Goal: Transaction & Acquisition: Book appointment/travel/reservation

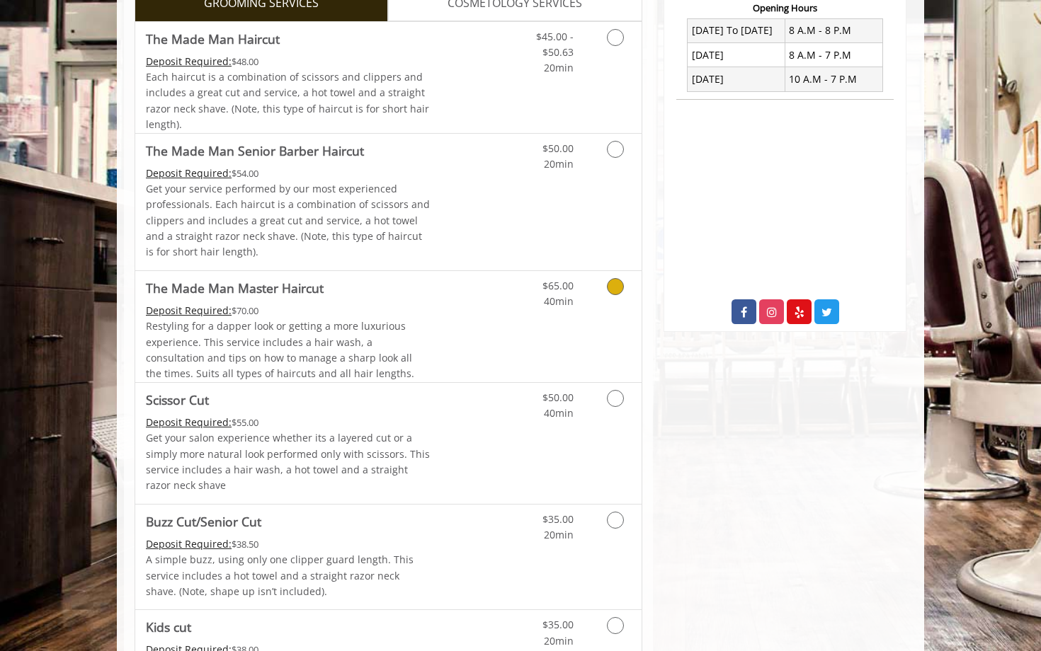
scroll to position [557, 0]
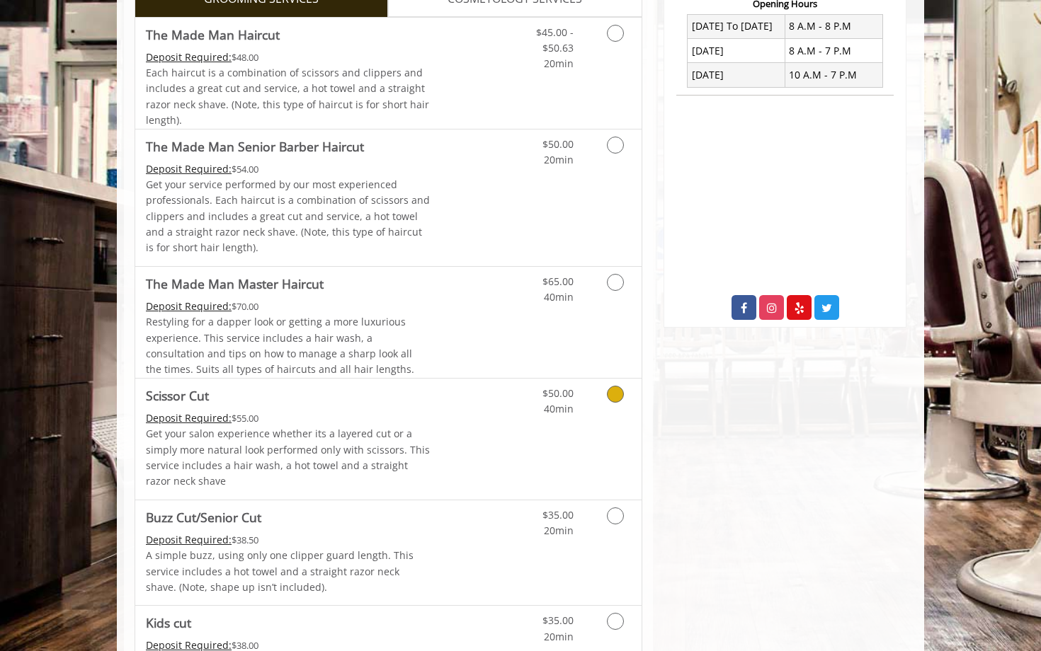
click at [617, 386] on icon "Grooming services" at bounding box center [615, 394] width 17 height 17
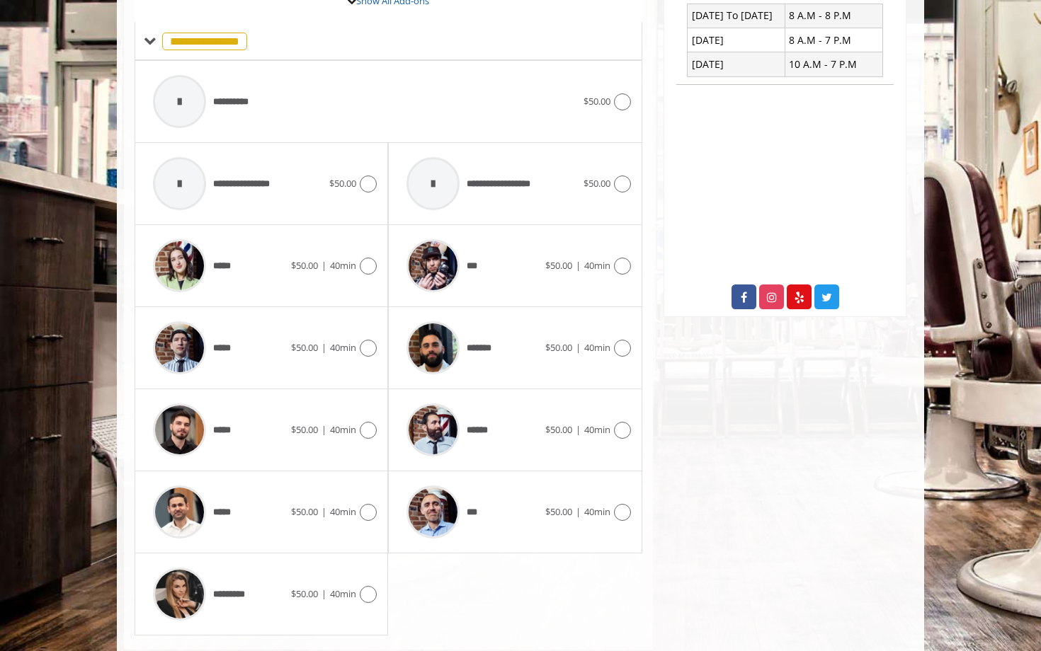
scroll to position [571, 0]
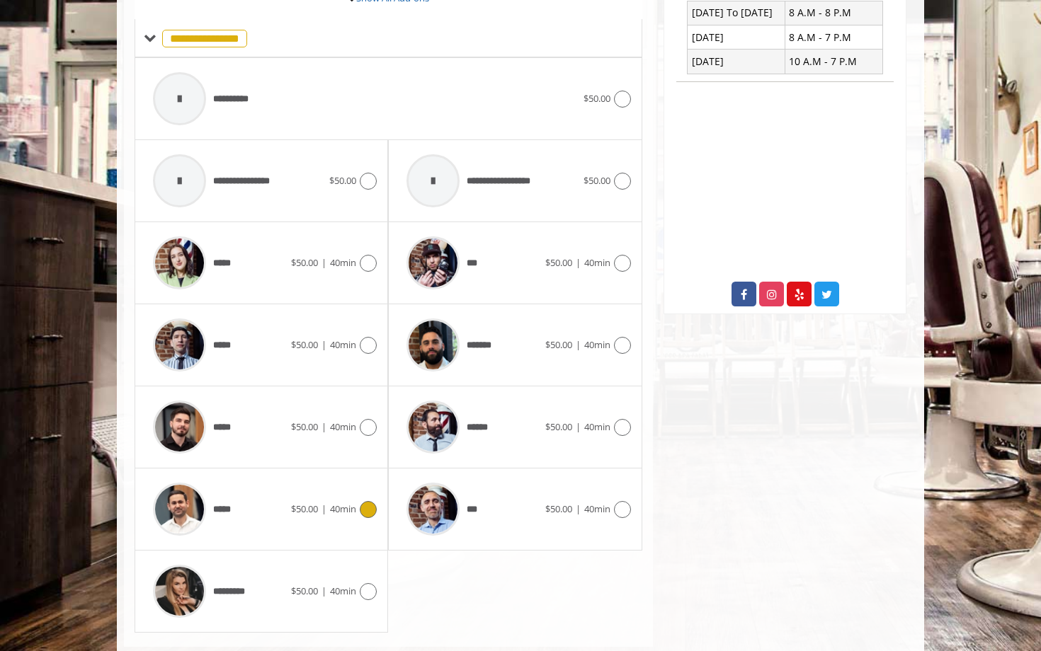
click at [209, 512] on div at bounding box center [179, 509] width 67 height 67
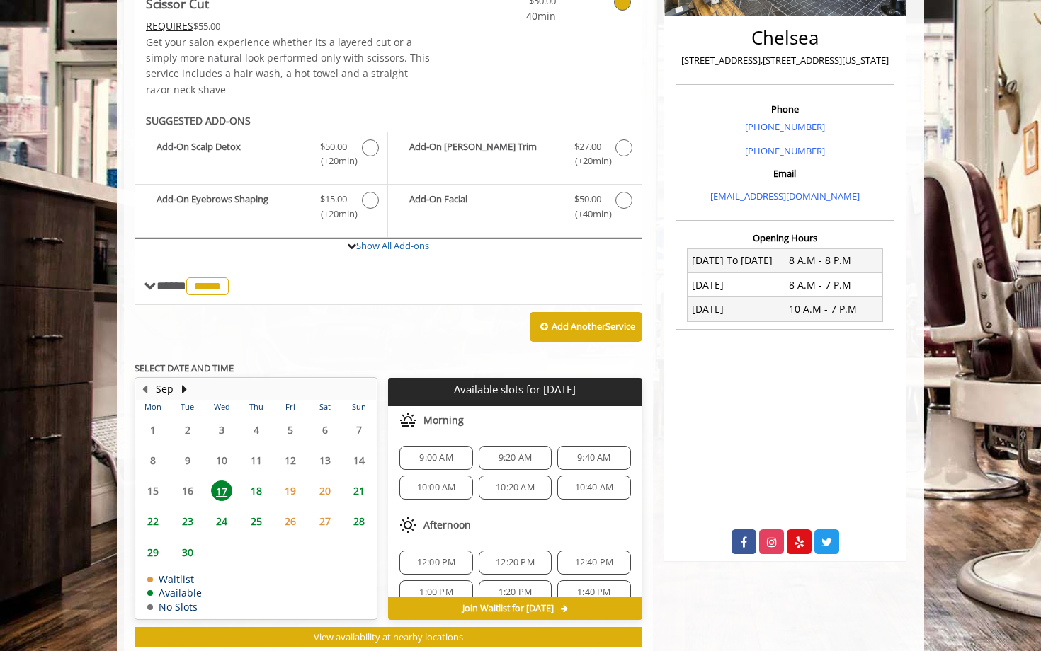
scroll to position [355, 0]
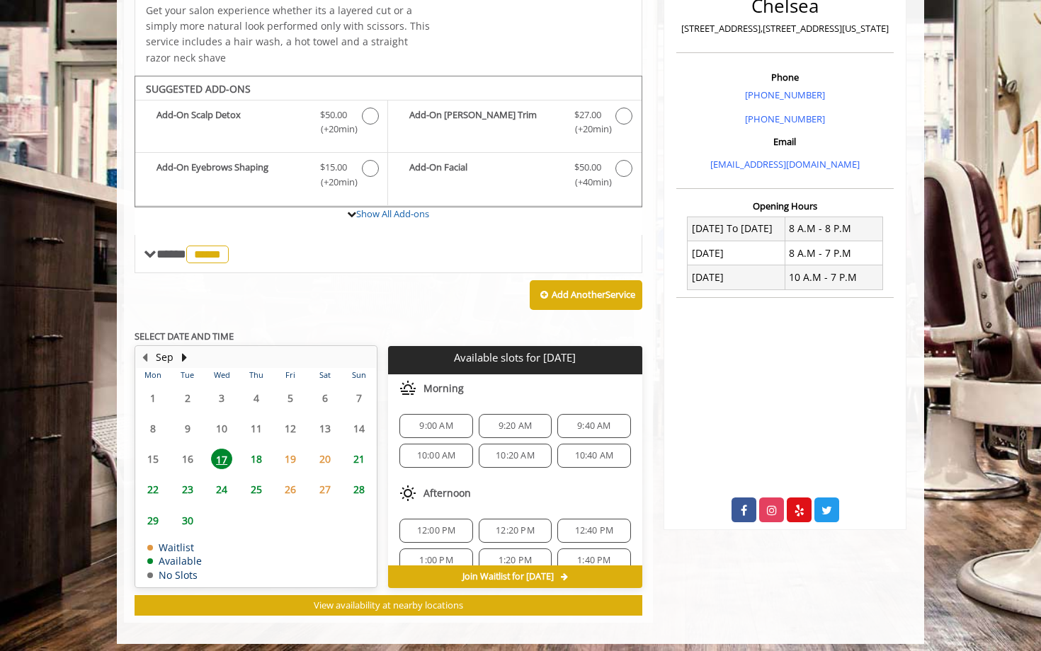
click at [511, 452] on span "10:20 AM" at bounding box center [515, 455] width 39 height 11
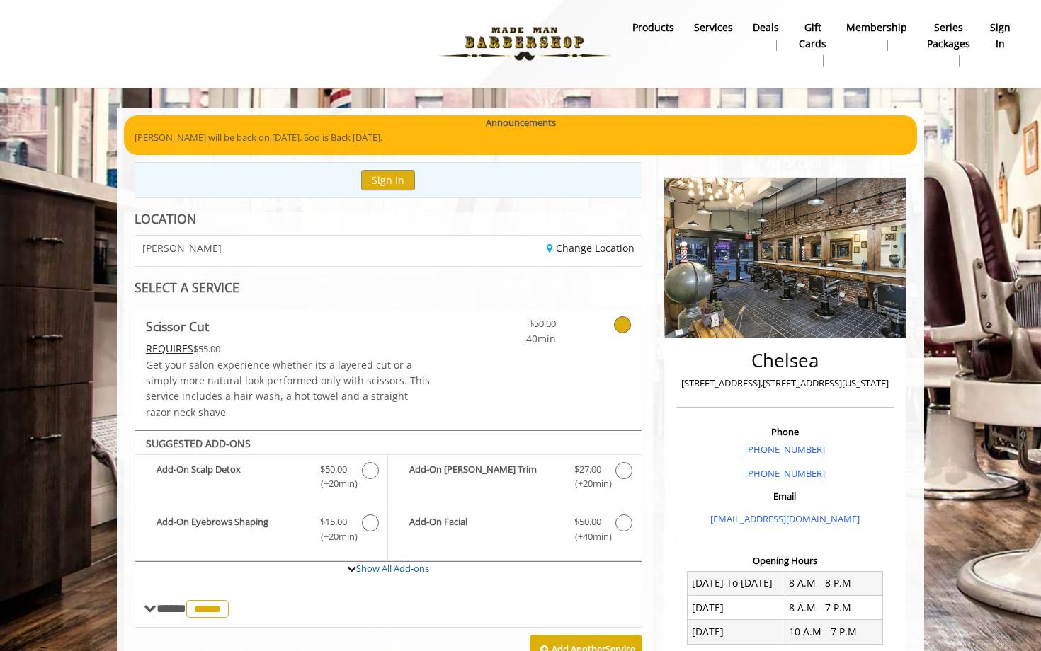
scroll to position [0, 0]
click at [1005, 37] on b "sign in" at bounding box center [1000, 36] width 21 height 32
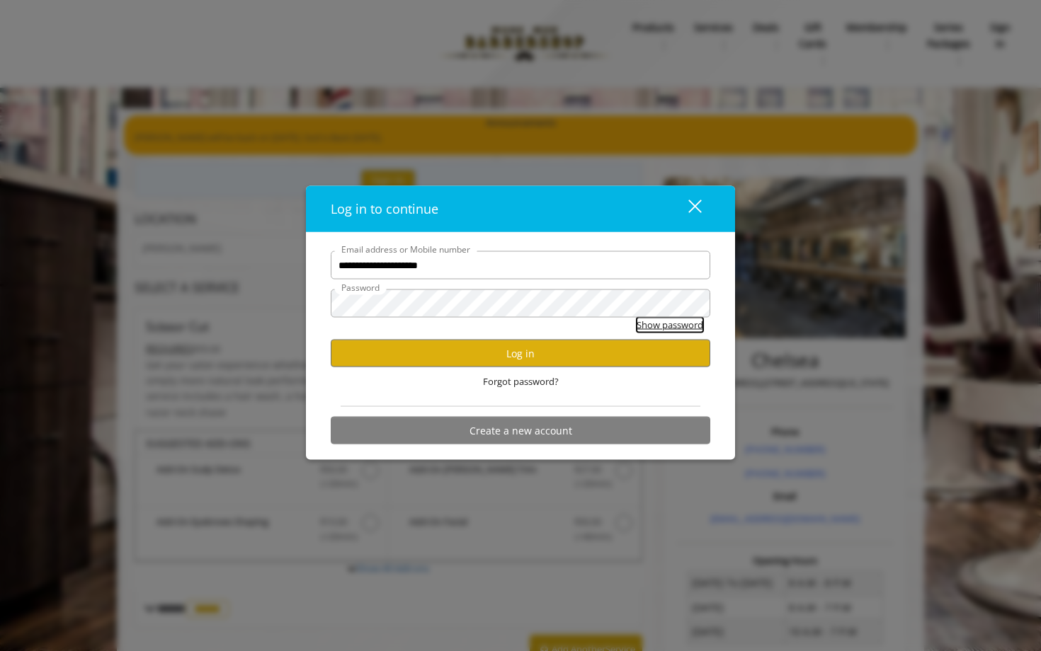
click at [661, 324] on button "Show password" at bounding box center [670, 325] width 67 height 15
click at [458, 266] on input "**********" at bounding box center [521, 265] width 380 height 28
type input "*"
type input "**********"
click at [520, 353] on button "Log in" at bounding box center [521, 354] width 380 height 28
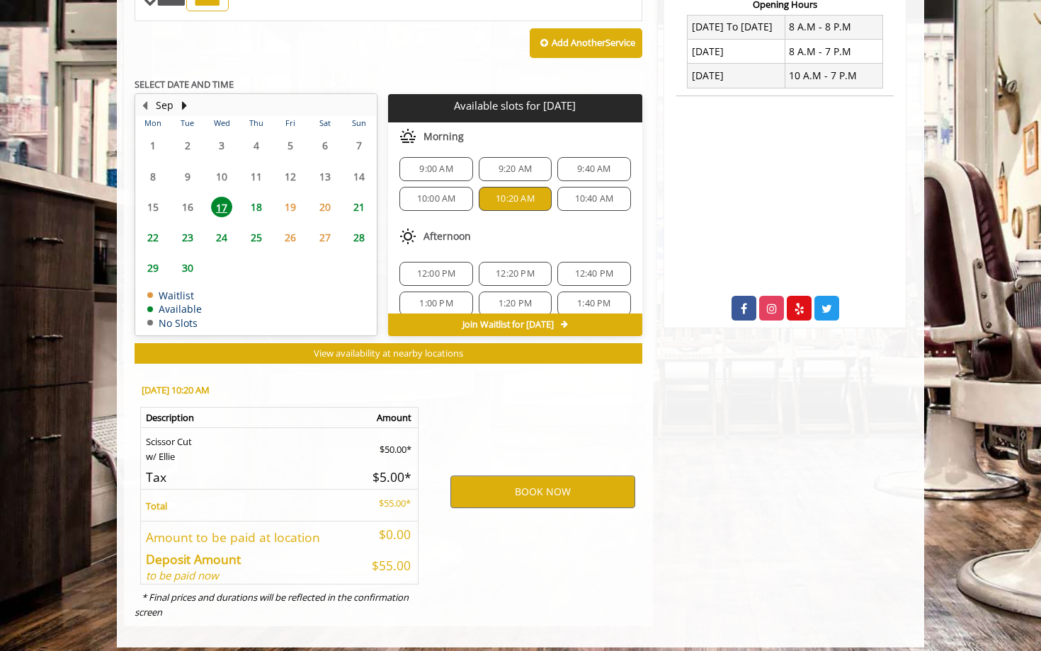
scroll to position [556, 0]
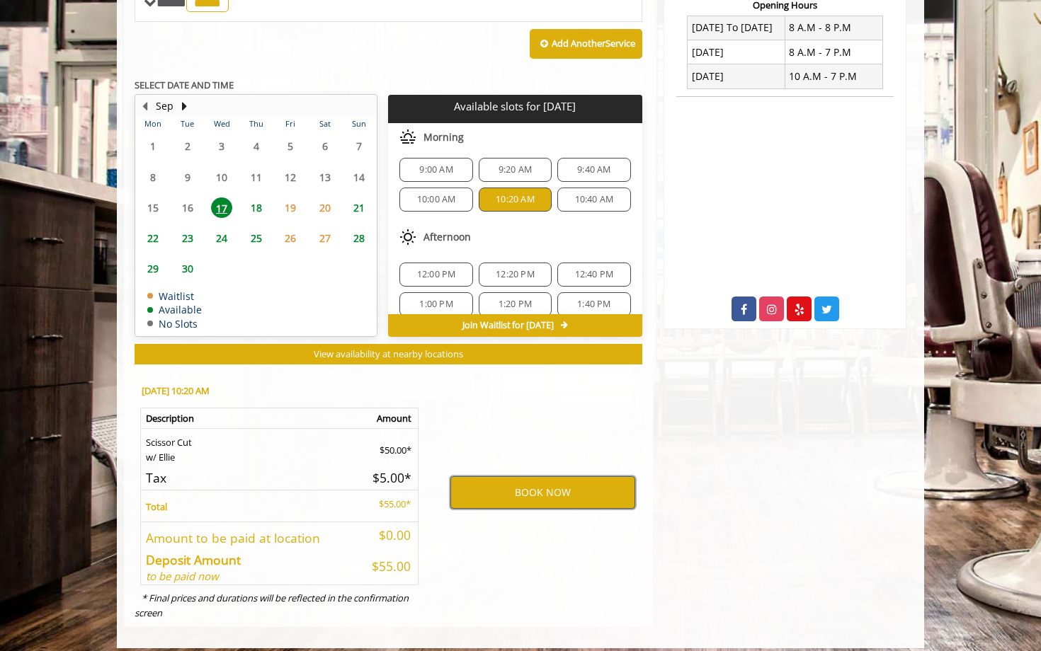
click at [574, 484] on button "BOOK NOW" at bounding box center [542, 493] width 185 height 33
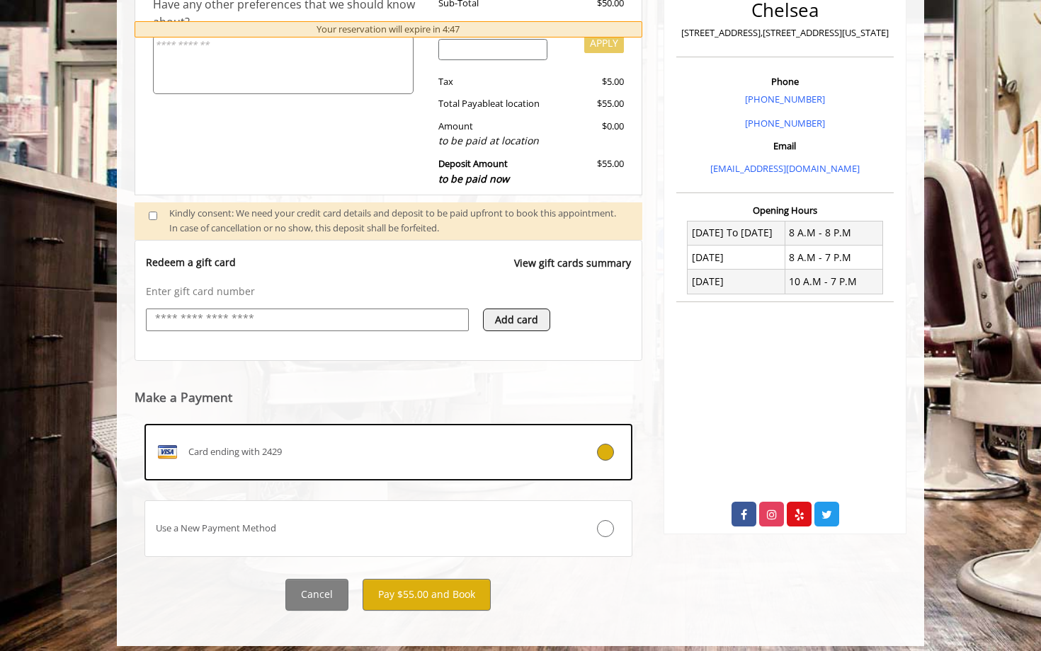
scroll to position [350, 0]
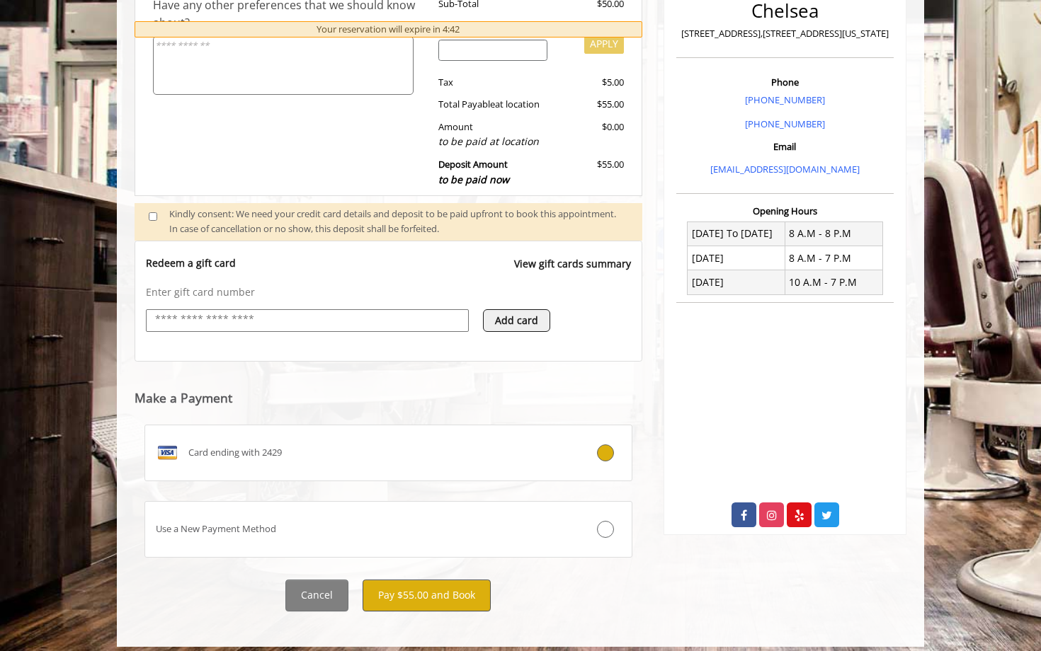
click at [427, 589] on button "Pay $55.00 and Book" at bounding box center [427, 596] width 128 height 32
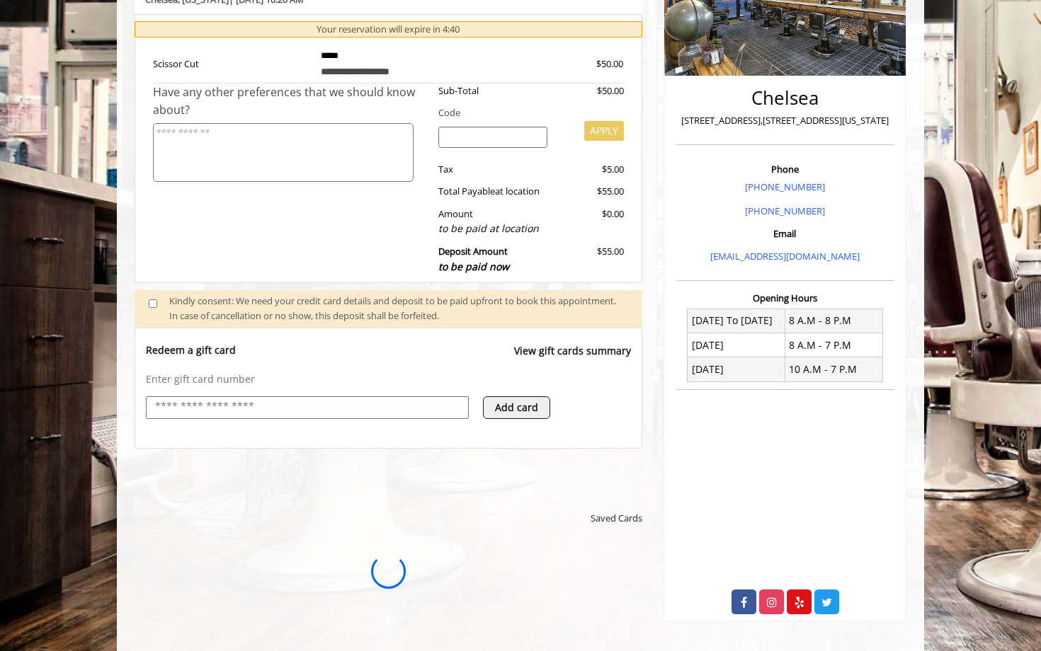
scroll to position [0, 0]
